Goal: Information Seeking & Learning: Learn about a topic

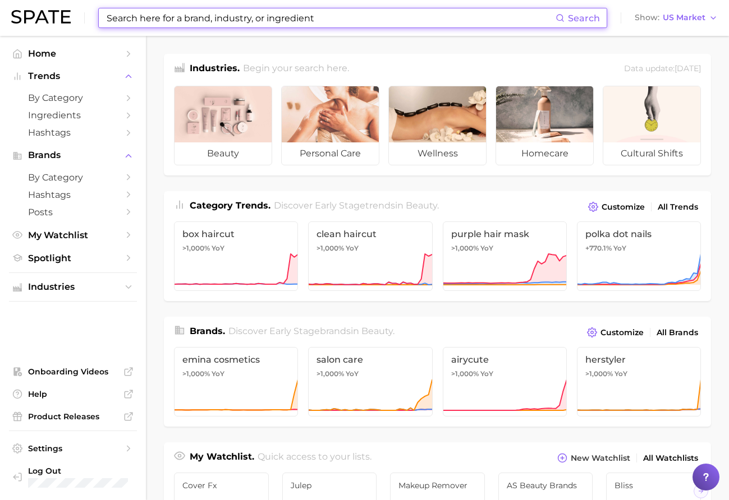
click at [299, 22] on input at bounding box center [330, 17] width 450 height 19
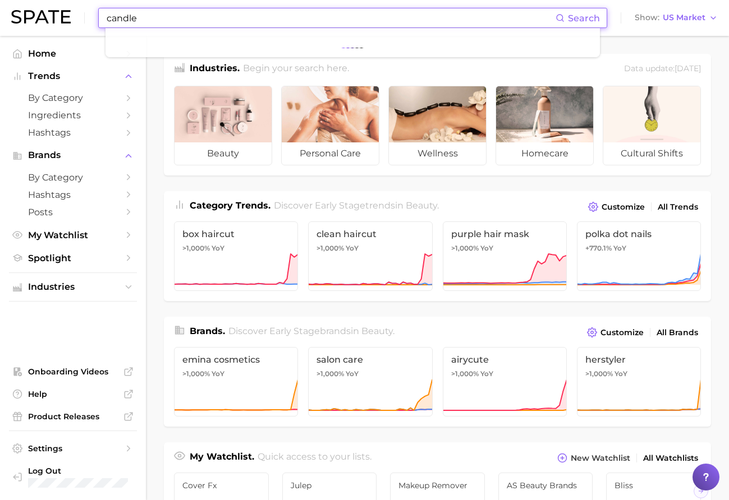
type input "candle"
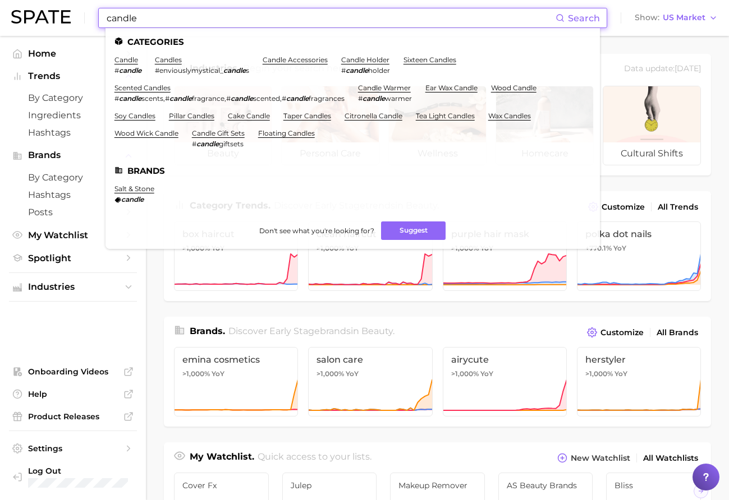
click at [137, 66] on em "candle" at bounding box center [130, 70] width 22 height 8
click at [171, 62] on link "candles" at bounding box center [168, 60] width 27 height 8
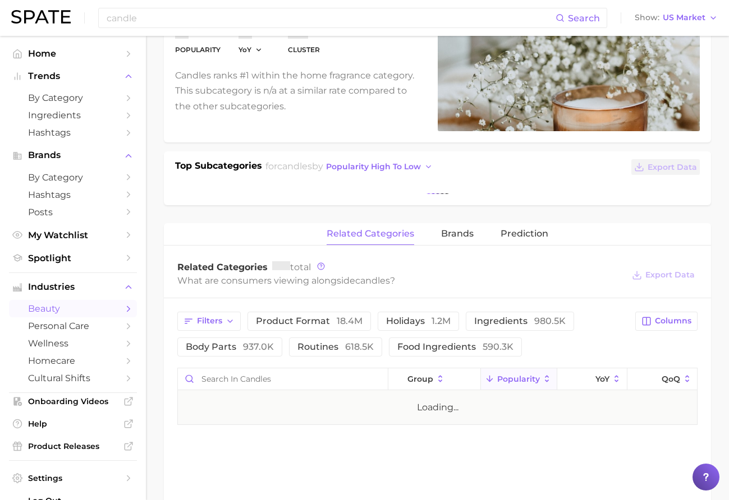
scroll to position [232, 0]
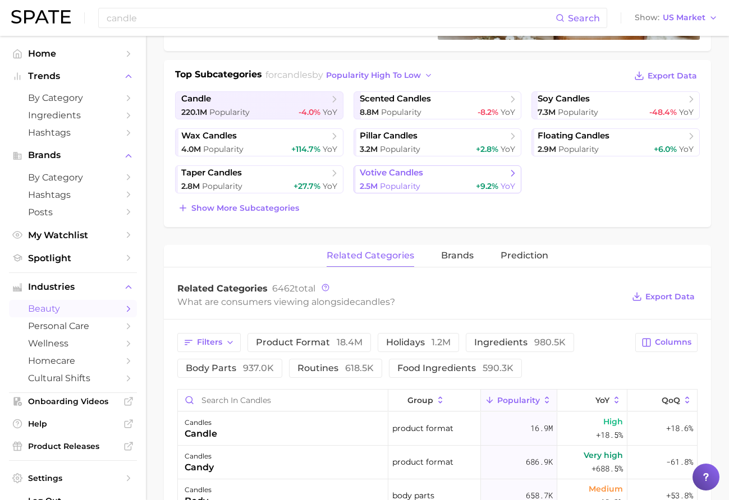
scroll to position [187, 0]
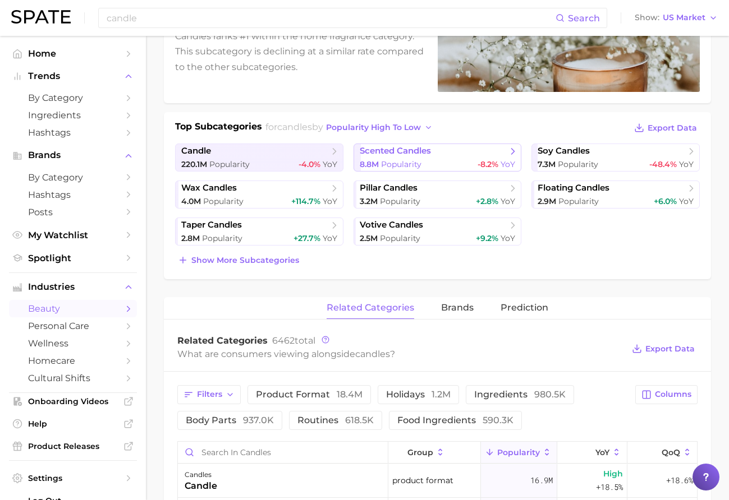
click at [418, 158] on link "scented candles 8.8m Popularity -8.2% YoY" at bounding box center [437, 158] width 168 height 28
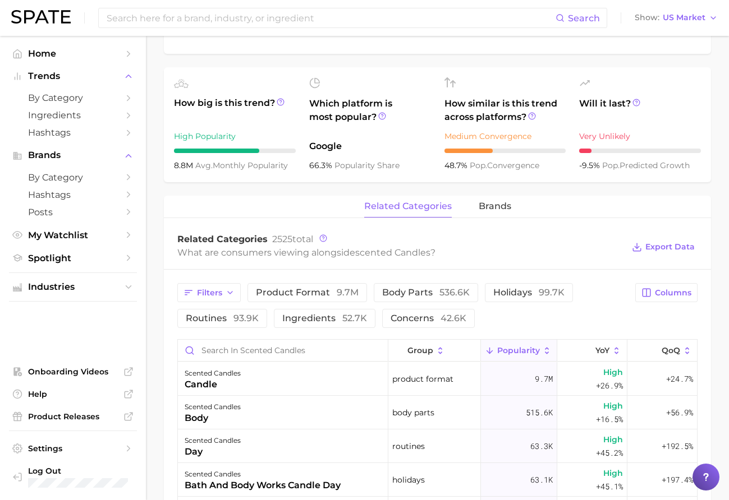
scroll to position [357, 0]
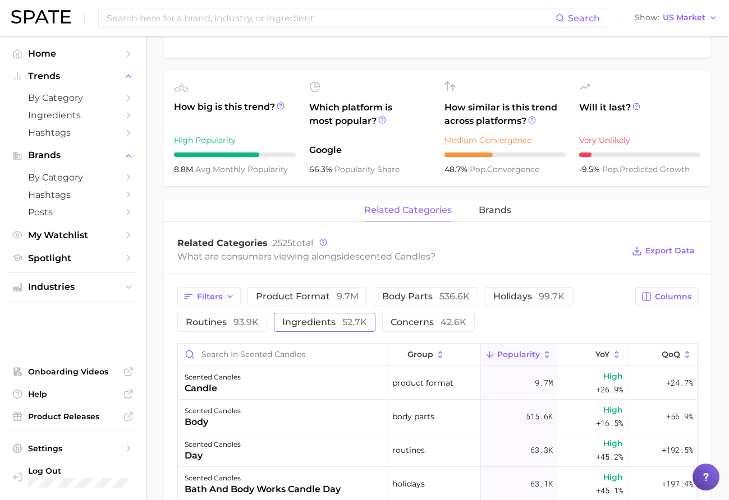
click at [357, 326] on span "52.7k" at bounding box center [354, 322] width 25 height 11
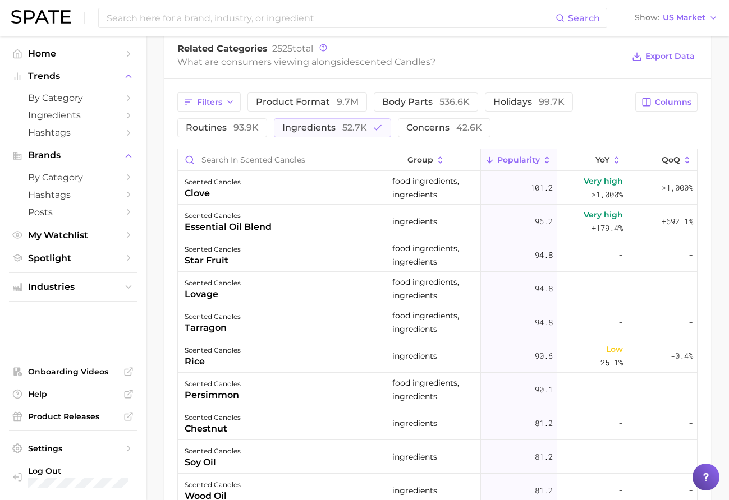
scroll to position [2005, 0]
